Goal: Entertainment & Leisure: Consume media (video, audio)

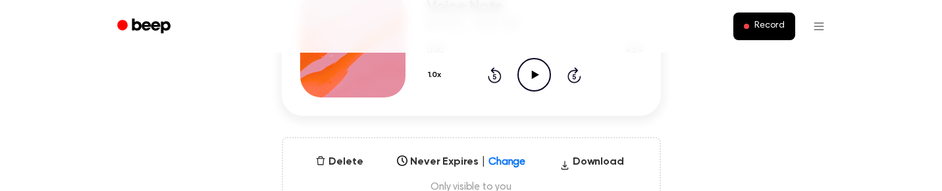
scroll to position [242, 0]
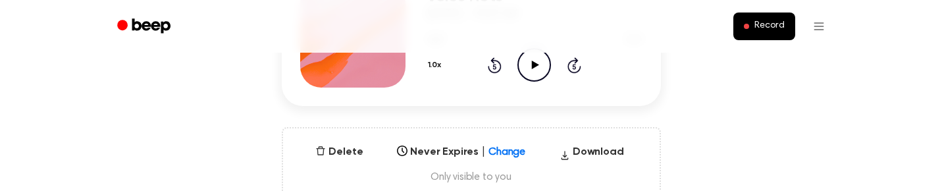
click at [543, 66] on icon "Play Audio" at bounding box center [535, 65] width 34 height 34
click at [579, 64] on icon "Skip 5 seconds" at bounding box center [574, 65] width 14 height 17
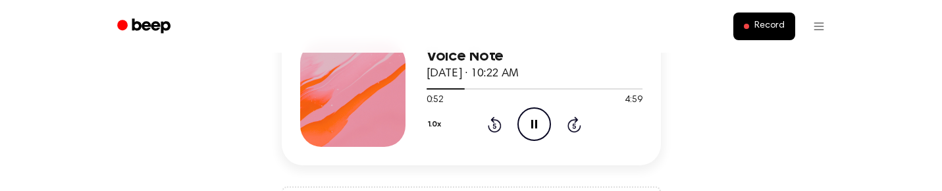
scroll to position [180, 0]
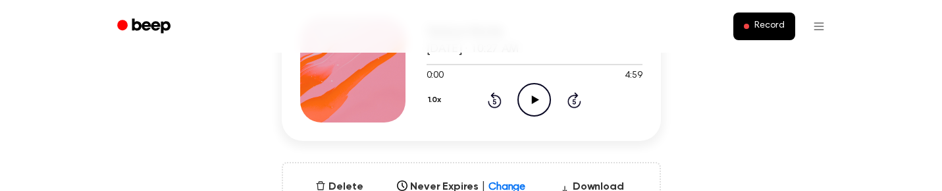
click at [539, 91] on icon "Play Audio" at bounding box center [535, 100] width 34 height 34
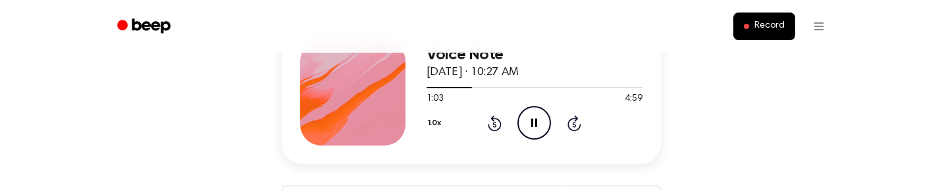
click at [568, 127] on icon at bounding box center [575, 123] width 14 height 16
click at [573, 123] on icon "Skip 5 seconds" at bounding box center [574, 123] width 14 height 17
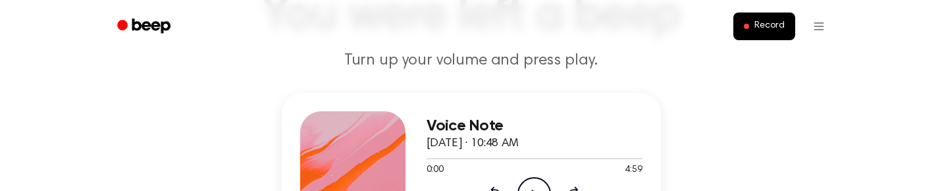
scroll to position [203, 0]
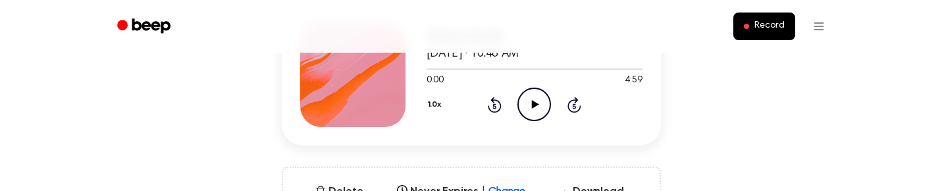
click at [534, 103] on icon at bounding box center [535, 104] width 7 height 9
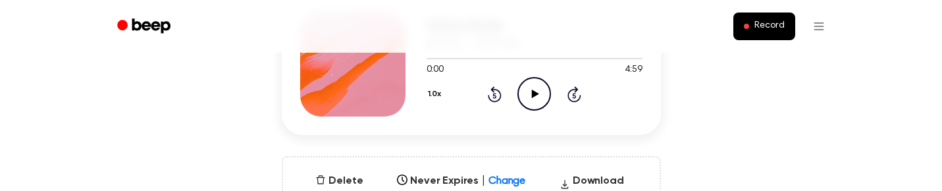
scroll to position [219, 0]
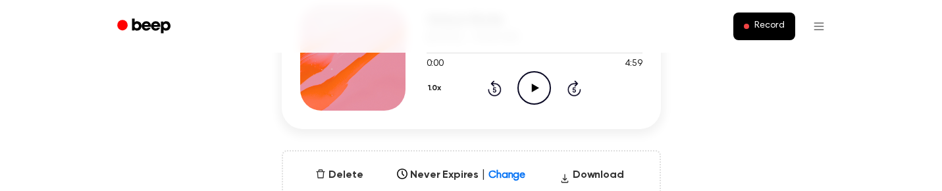
click at [535, 76] on icon "Play Audio" at bounding box center [535, 88] width 34 height 34
click at [494, 87] on icon "Rewind 5 seconds" at bounding box center [494, 88] width 14 height 17
click at [495, 78] on div "1.0x Rewind 5 seconds Pause Audio Skip 5 seconds" at bounding box center [535, 88] width 216 height 34
click at [491, 93] on icon at bounding box center [495, 88] width 14 height 16
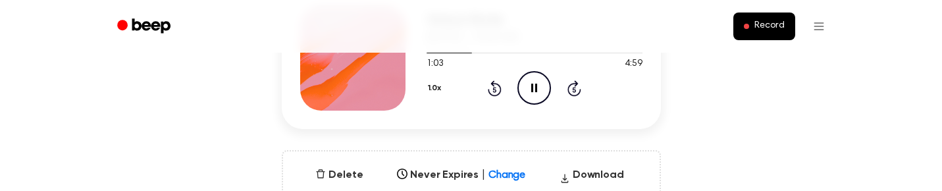
click at [491, 93] on icon at bounding box center [495, 88] width 14 height 16
click at [496, 88] on icon "Rewind 5 seconds" at bounding box center [494, 88] width 14 height 17
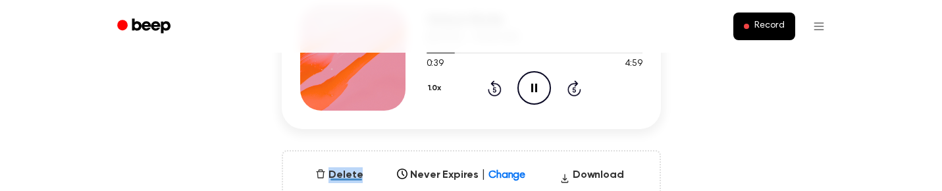
click at [496, 88] on icon "Rewind 5 seconds" at bounding box center [494, 88] width 14 height 17
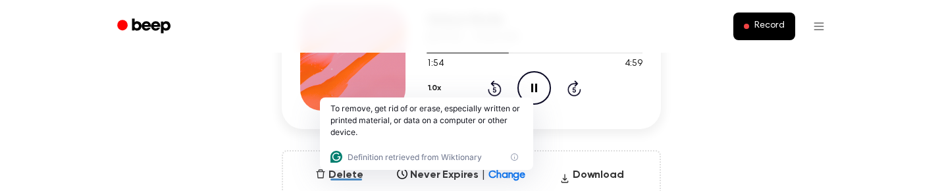
click at [560, 133] on div "Voice Note September 18, 2025 · 10:54 AM 1:54 4:59 Your browser does not suppor…" at bounding box center [471, 105] width 911 height 237
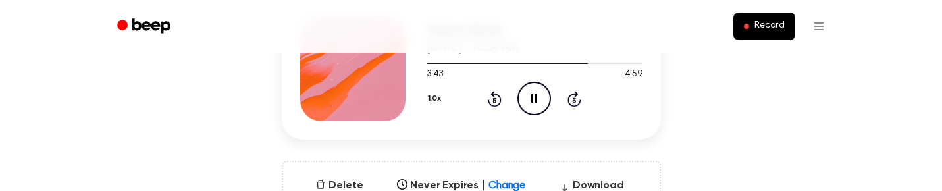
scroll to position [211, 0]
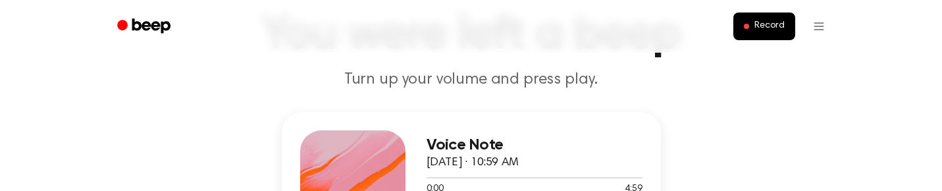
scroll to position [172, 0]
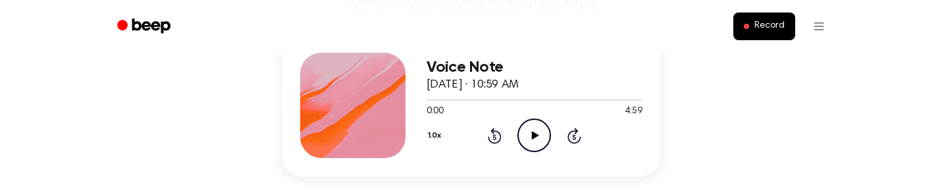
click at [543, 130] on icon "Play Audio" at bounding box center [535, 136] width 34 height 34
click at [572, 137] on icon "Skip 5 seconds" at bounding box center [574, 135] width 14 height 17
click at [572, 138] on icon "Skip 5 seconds" at bounding box center [574, 135] width 14 height 17
click at [577, 138] on icon "Skip 5 seconds" at bounding box center [574, 135] width 14 height 17
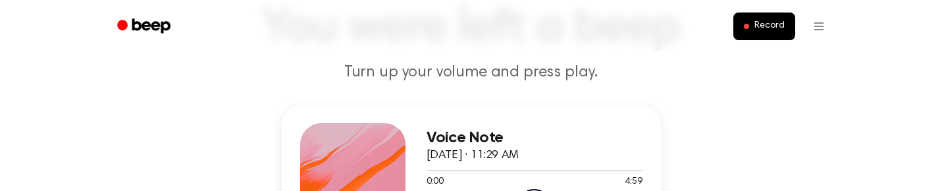
scroll to position [167, 0]
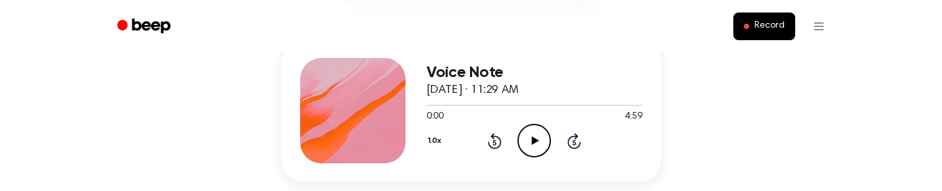
click at [537, 139] on icon "Play Audio" at bounding box center [535, 141] width 34 height 34
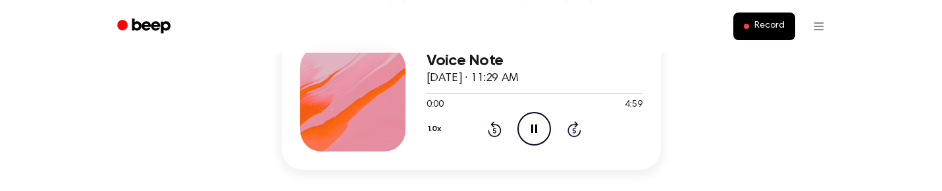
scroll to position [198, 0]
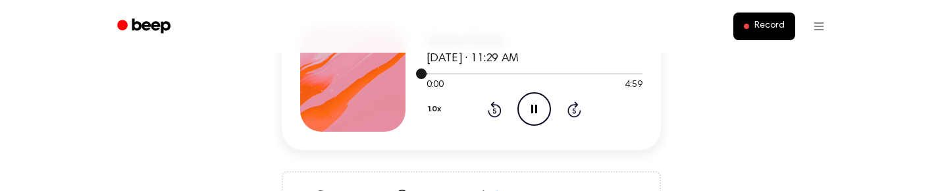
click at [551, 73] on div at bounding box center [535, 73] width 216 height 1
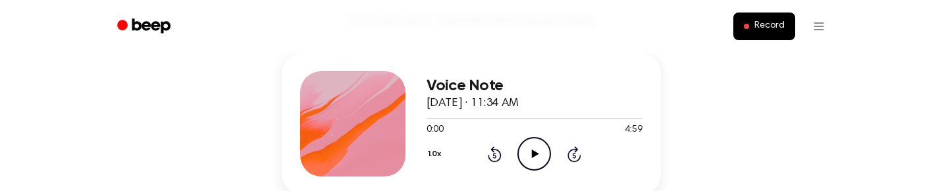
scroll to position [156, 0]
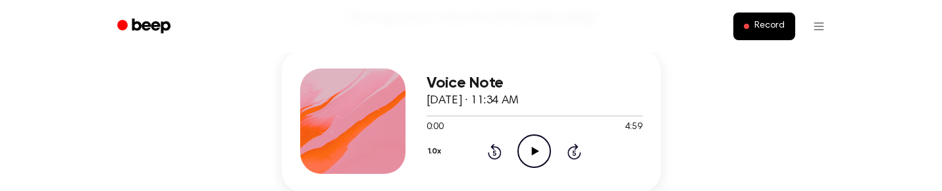
click at [533, 156] on icon "Play Audio" at bounding box center [535, 151] width 34 height 34
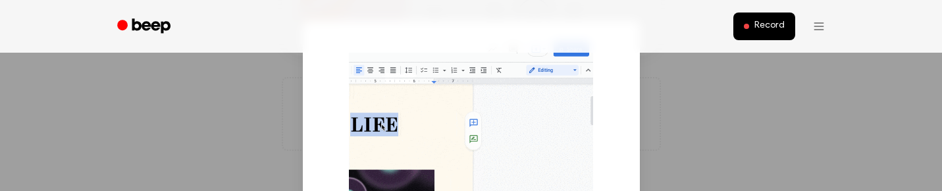
scroll to position [76, 0]
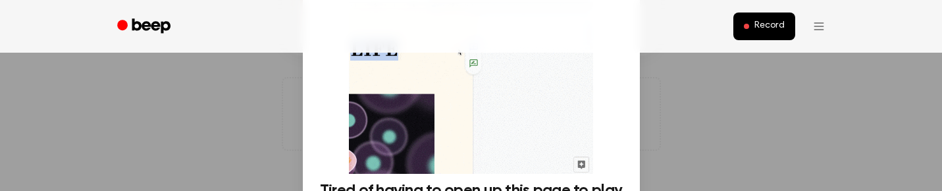
click at [687, 122] on div at bounding box center [471, 95] width 942 height 191
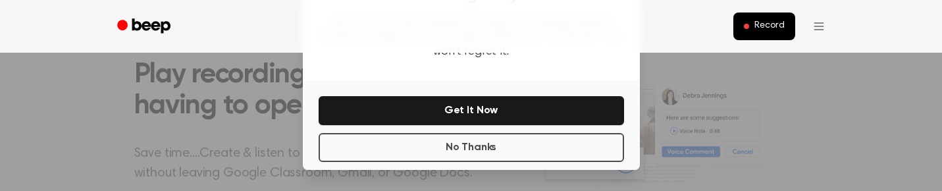
scroll to position [555, 0]
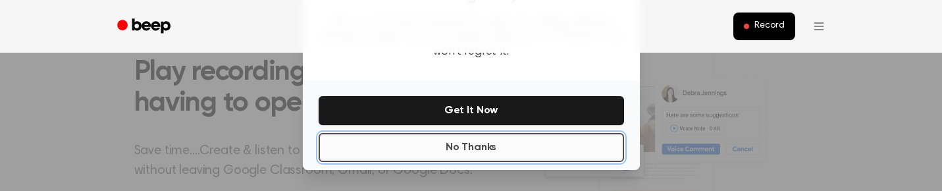
click at [506, 148] on button "No Thanks" at bounding box center [472, 147] width 306 height 29
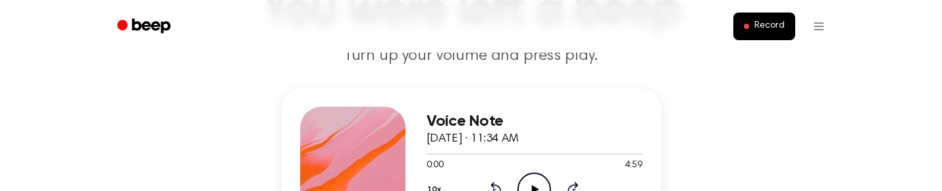
click at [535, 188] on icon at bounding box center [535, 189] width 7 height 9
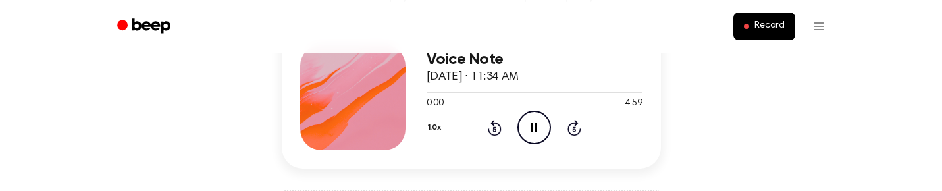
scroll to position [176, 0]
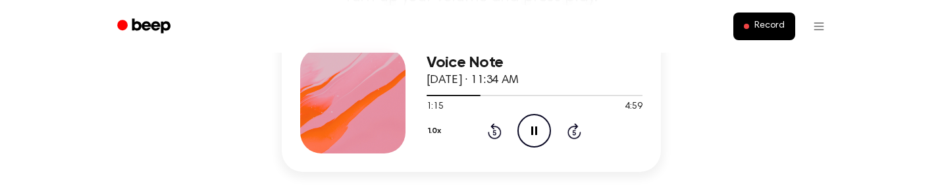
click at [494, 134] on icon at bounding box center [494, 132] width 3 height 5
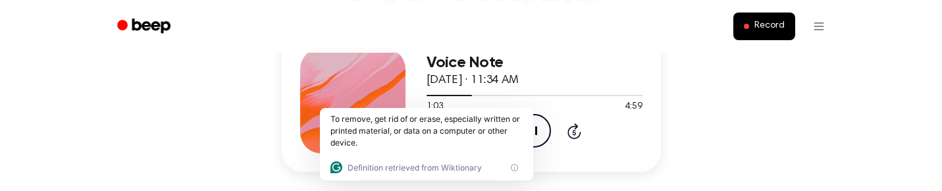
click at [539, 67] on h3 "Voice Note" at bounding box center [535, 63] width 216 height 18
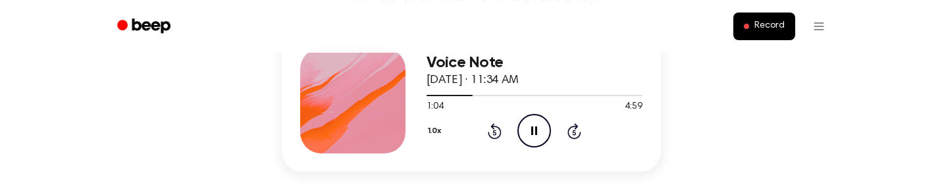
scroll to position [179, 0]
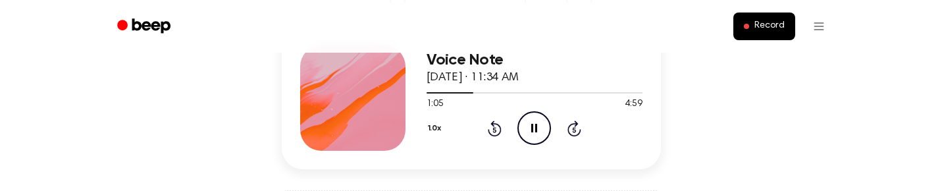
click at [496, 124] on icon at bounding box center [495, 128] width 14 height 16
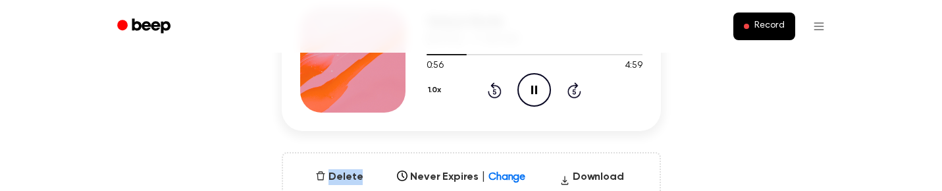
scroll to position [246, 0]
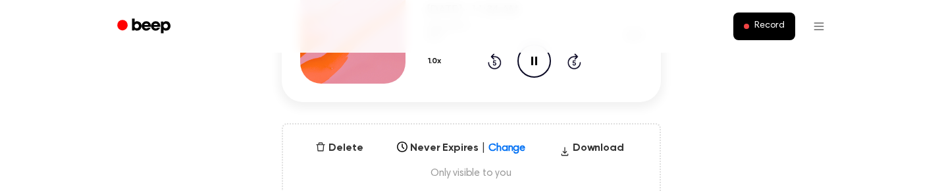
click at [501, 107] on div "Voice Note [DATE] · 11:34 AM 0:57 4:59 Your browser does not support the [objec…" at bounding box center [471, 78] width 911 height 237
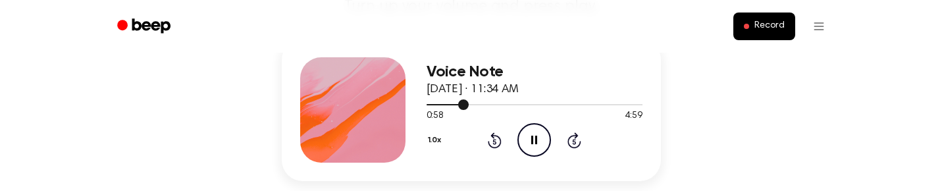
scroll to position [171, 0]
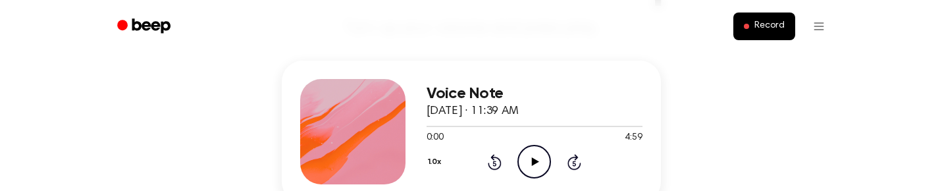
scroll to position [228, 0]
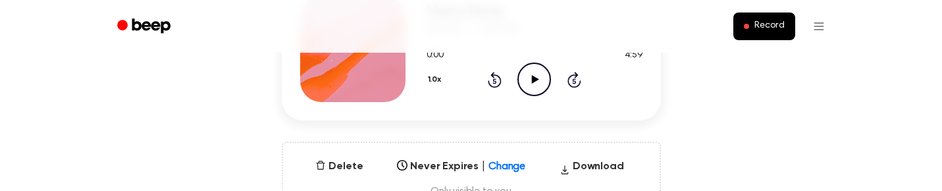
click at [523, 95] on icon "Play Audio" at bounding box center [535, 80] width 34 height 34
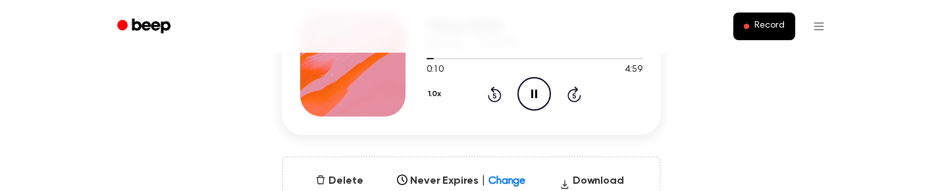
scroll to position [215, 0]
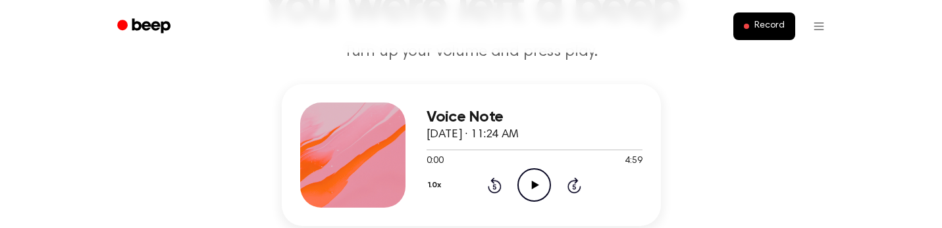
scroll to position [184, 0]
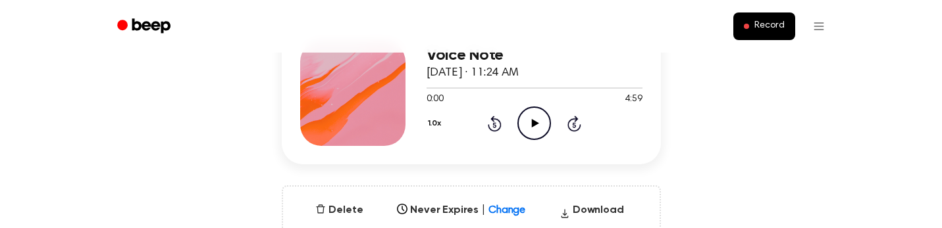
click at [540, 132] on icon "Play Audio" at bounding box center [535, 124] width 34 height 34
click at [498, 132] on div "1.0x Rewind 5 seconds Pause Audio Skip 5 seconds" at bounding box center [535, 124] width 216 height 34
click at [496, 126] on icon "Rewind 5 seconds" at bounding box center [494, 123] width 14 height 17
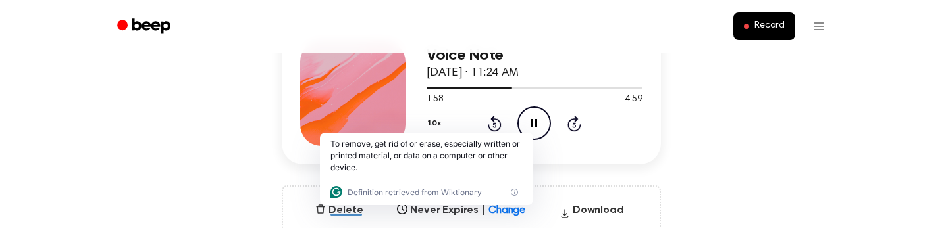
click at [553, 67] on div "Voice Note [DATE] · 11:24 AM" at bounding box center [535, 65] width 216 height 36
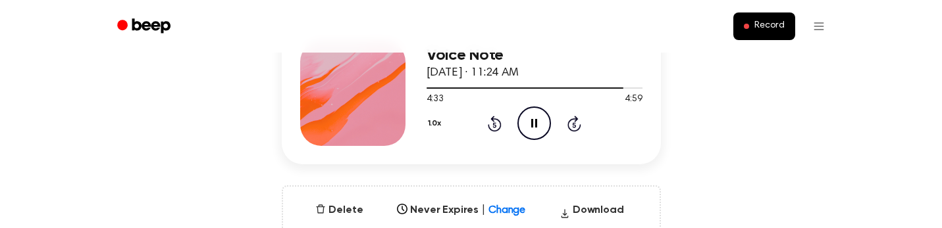
click at [535, 127] on icon at bounding box center [534, 123] width 6 height 9
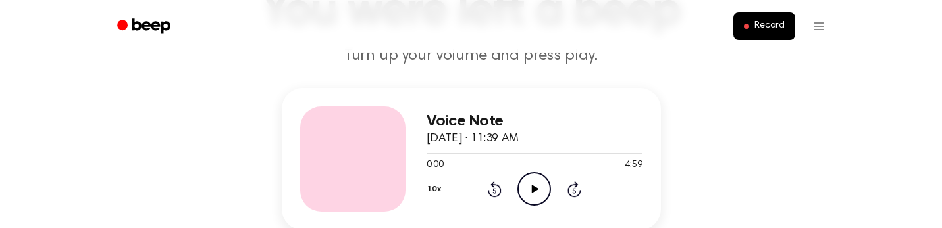
scroll to position [158, 0]
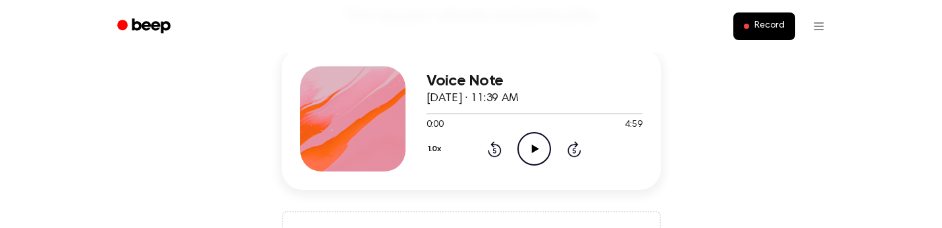
click at [538, 148] on icon at bounding box center [535, 149] width 7 height 9
click at [535, 146] on icon "Pause Audio" at bounding box center [535, 149] width 34 height 34
click at [528, 159] on icon "Play Audio" at bounding box center [535, 149] width 34 height 34
click at [573, 150] on icon at bounding box center [574, 150] width 3 height 5
click at [573, 150] on icon "Skip 5 seconds" at bounding box center [574, 149] width 14 height 17
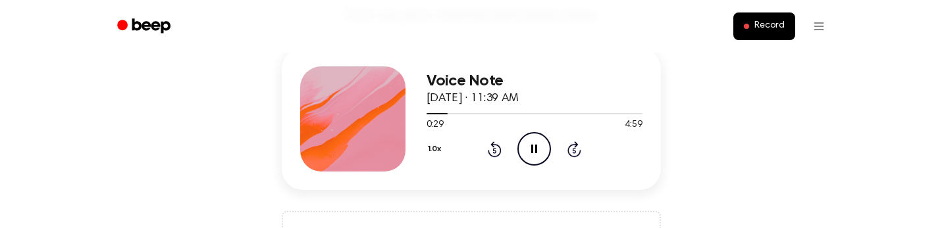
click at [573, 150] on icon "Skip 5 seconds" at bounding box center [574, 149] width 14 height 17
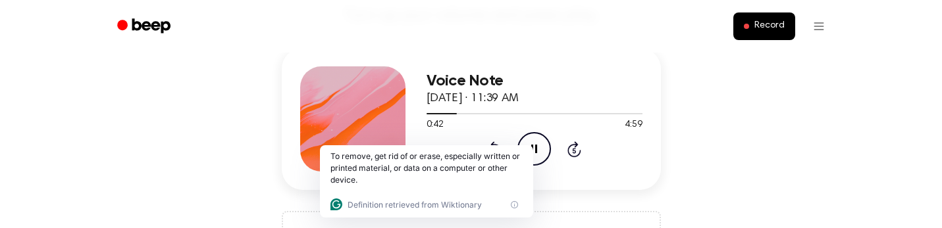
click at [551, 80] on h3 "Voice Note" at bounding box center [535, 81] width 216 height 18
